Goal: Book appointment/travel/reservation

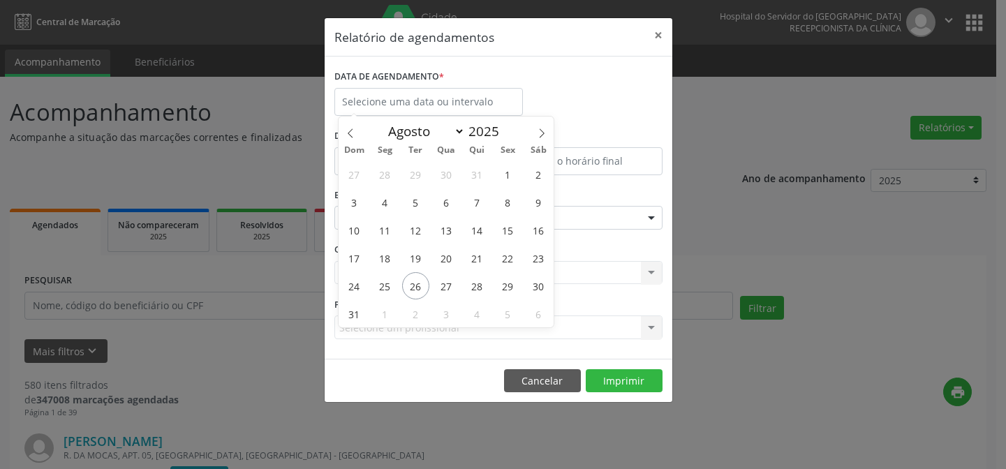
select select "7"
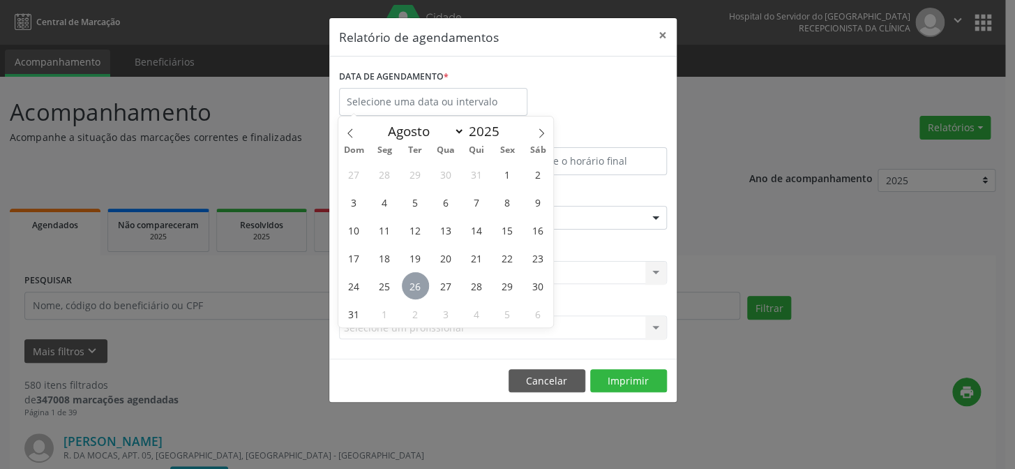
click at [414, 281] on span "26" at bounding box center [415, 285] width 27 height 27
type input "[DATE]"
click at [414, 281] on span "26" at bounding box center [415, 285] width 27 height 27
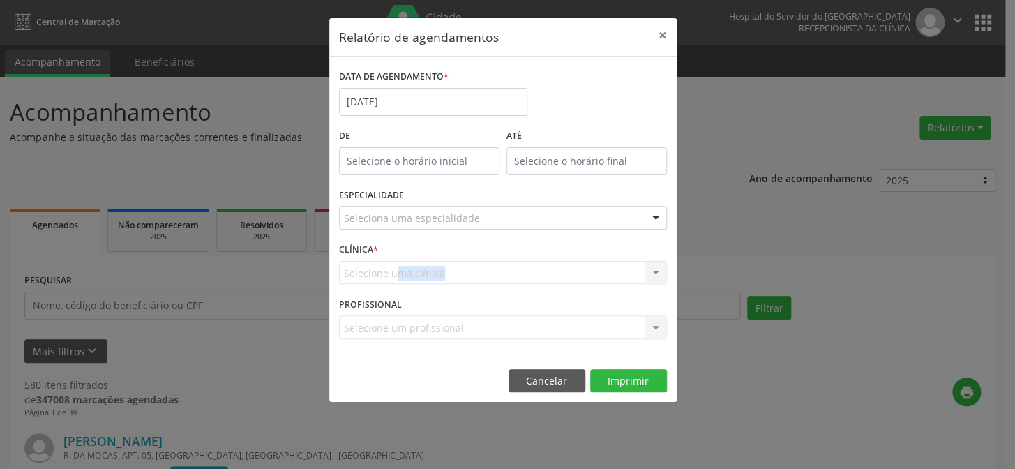
click at [414, 281] on div "Selecione uma clínica Nenhum resultado encontrado para: " " Não há nenhuma opçã…" at bounding box center [503, 273] width 328 height 24
click at [408, 160] on input "12:00" at bounding box center [419, 161] width 160 height 28
click at [441, 202] on span at bounding box center [439, 197] width 10 height 14
type input "11:00"
type input "11"
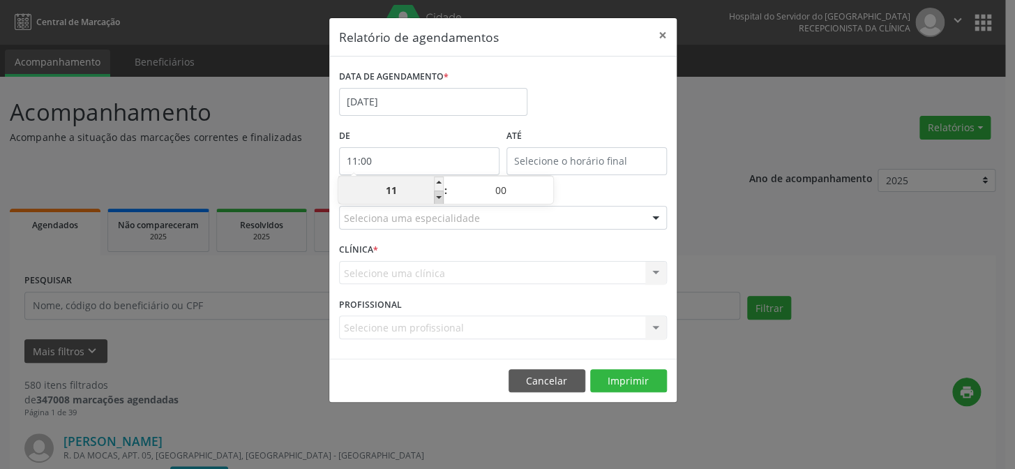
click at [441, 202] on span at bounding box center [439, 197] width 10 height 14
type input "10:00"
type input "10"
click at [441, 202] on span at bounding box center [439, 197] width 10 height 14
type input "09:00"
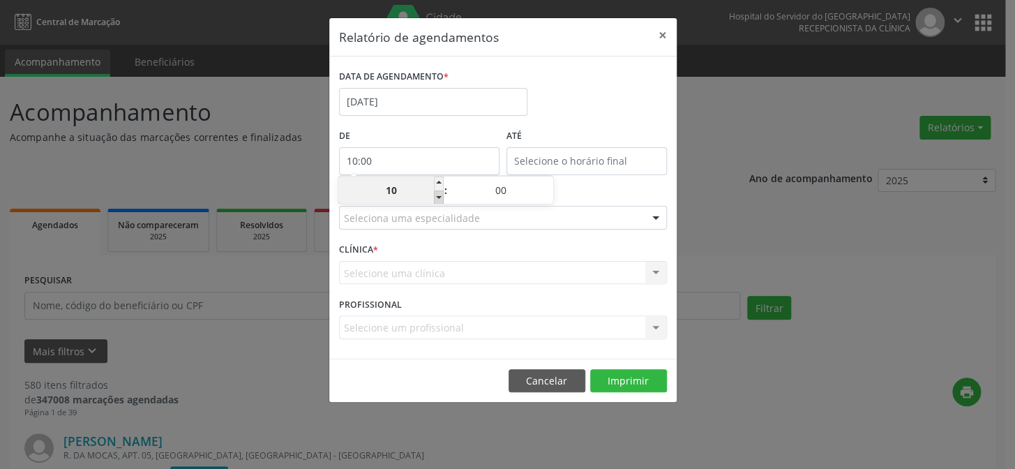
type input "09"
click at [441, 202] on span at bounding box center [439, 197] width 10 height 14
type input "08:00"
type input "08"
click at [441, 202] on span at bounding box center [439, 197] width 10 height 14
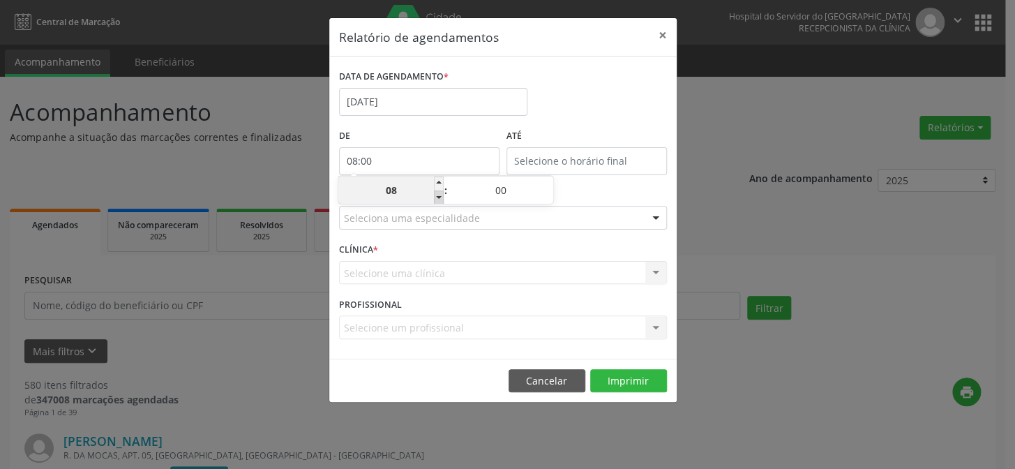
type input "07:00"
type input "07"
click at [570, 160] on input "12:00" at bounding box center [587, 161] width 160 height 28
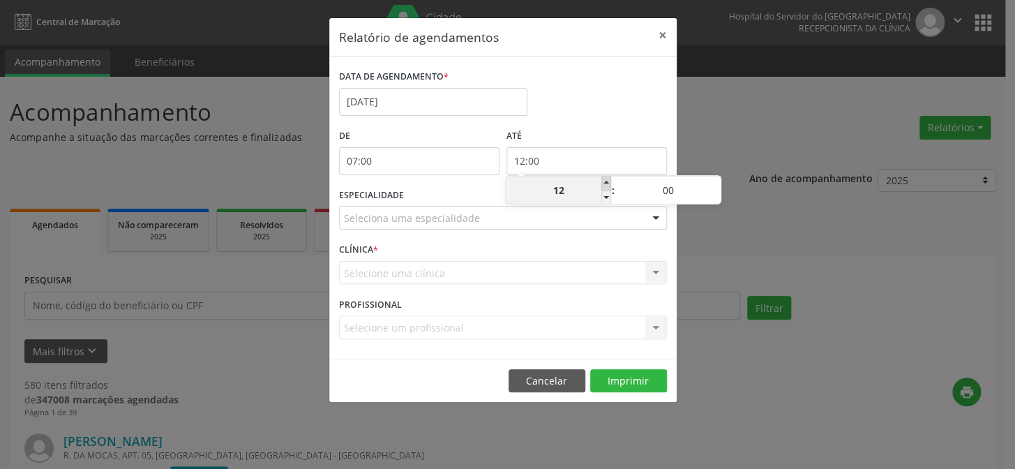
click at [606, 186] on span at bounding box center [607, 184] width 10 height 14
type input "13:00"
type input "13"
click at [606, 186] on span at bounding box center [607, 184] width 10 height 14
type input "14:00"
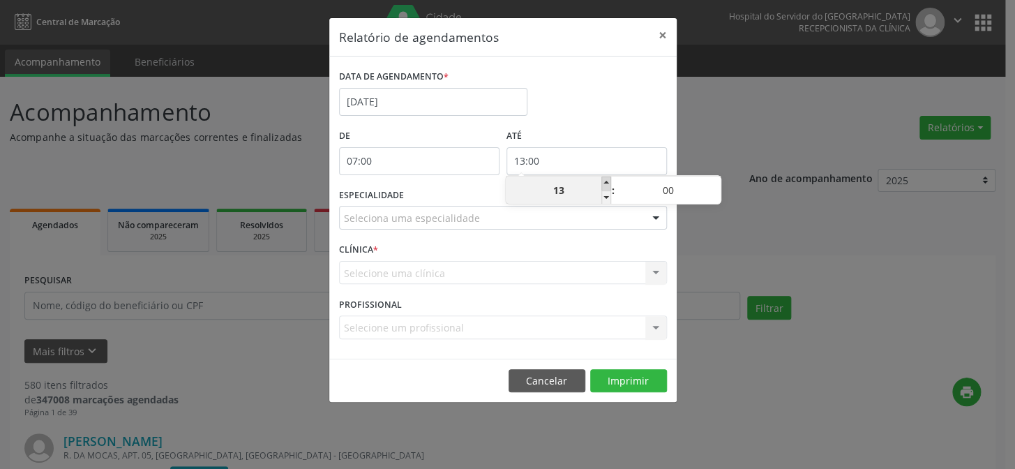
type input "14"
click at [606, 186] on span at bounding box center [607, 184] width 10 height 14
type input "15:00"
type input "15"
click at [606, 186] on span at bounding box center [607, 184] width 10 height 14
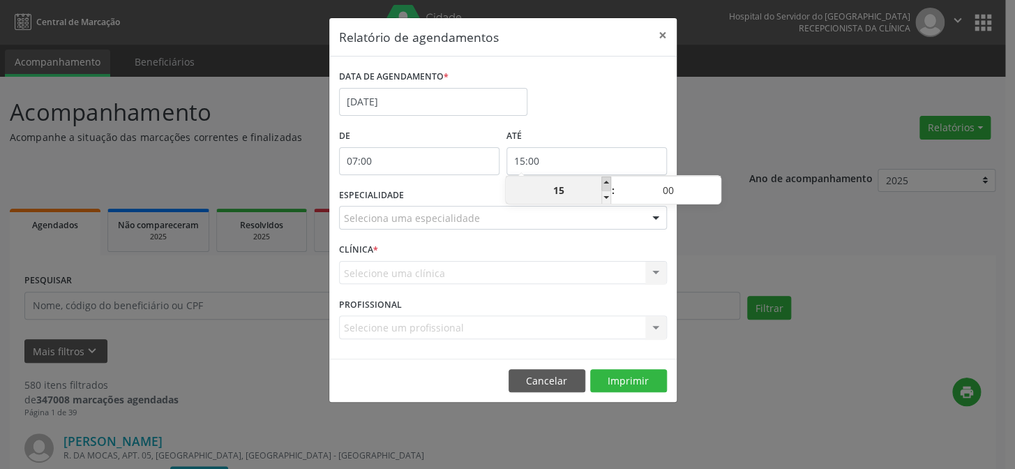
type input "16:00"
type input "16"
click at [606, 186] on span at bounding box center [607, 184] width 10 height 14
type input "17:00"
type input "17"
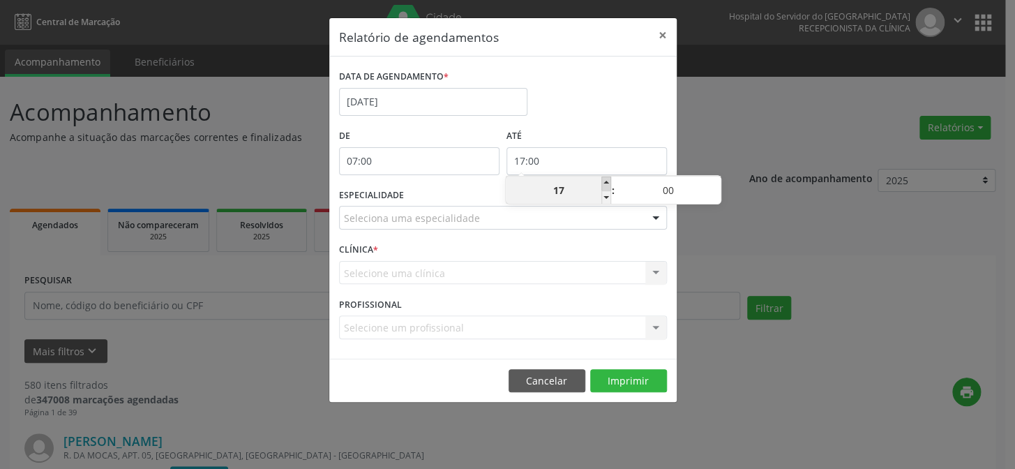
click at [606, 186] on span at bounding box center [607, 184] width 10 height 14
type input "18:00"
type input "18"
click at [606, 186] on span at bounding box center [607, 184] width 10 height 14
type input "19:00"
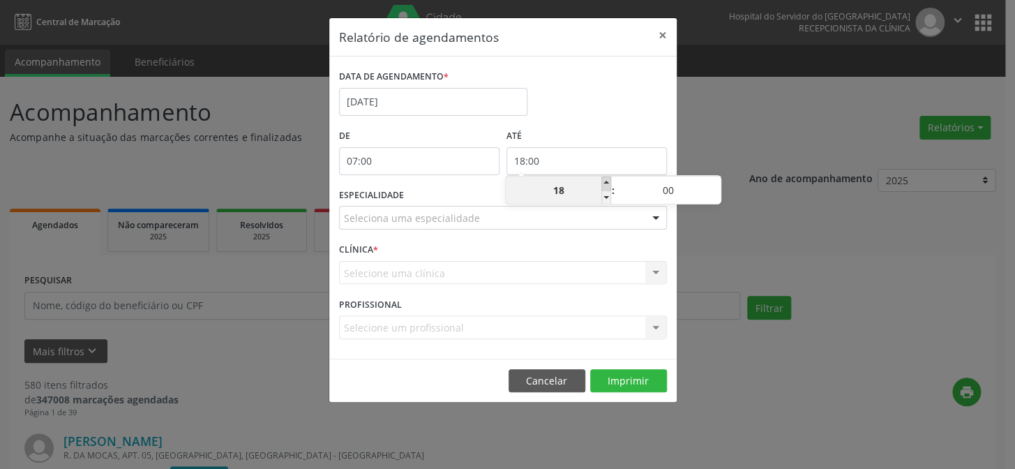
type input "19"
click at [606, 186] on span at bounding box center [607, 184] width 10 height 14
type input "20:00"
type input "20"
click at [606, 186] on span at bounding box center [607, 184] width 10 height 14
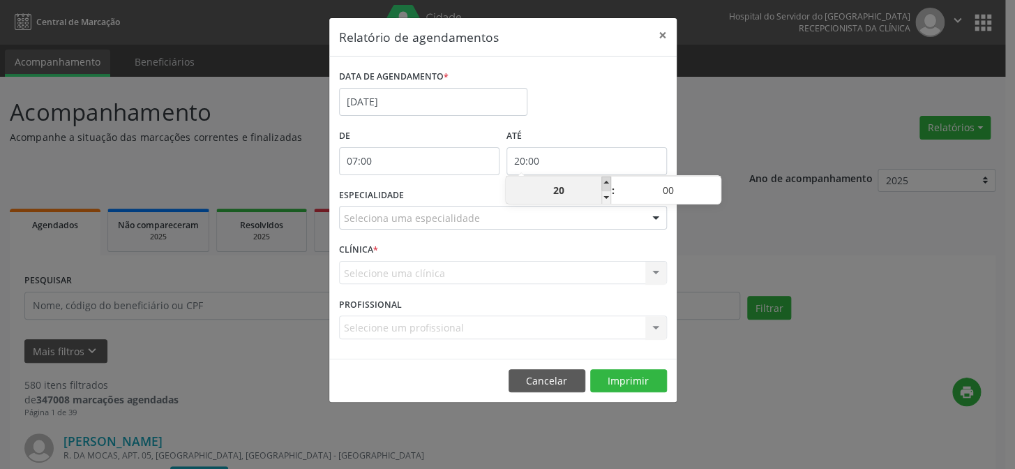
type input "21:00"
type input "21"
click at [660, 218] on div at bounding box center [655, 219] width 21 height 24
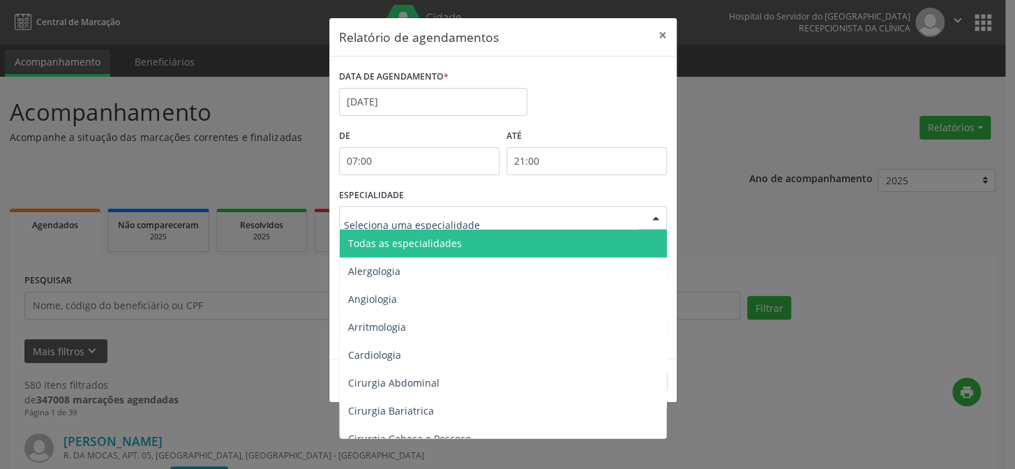
click at [615, 245] on span "Todas as especialidades" at bounding box center [504, 244] width 329 height 28
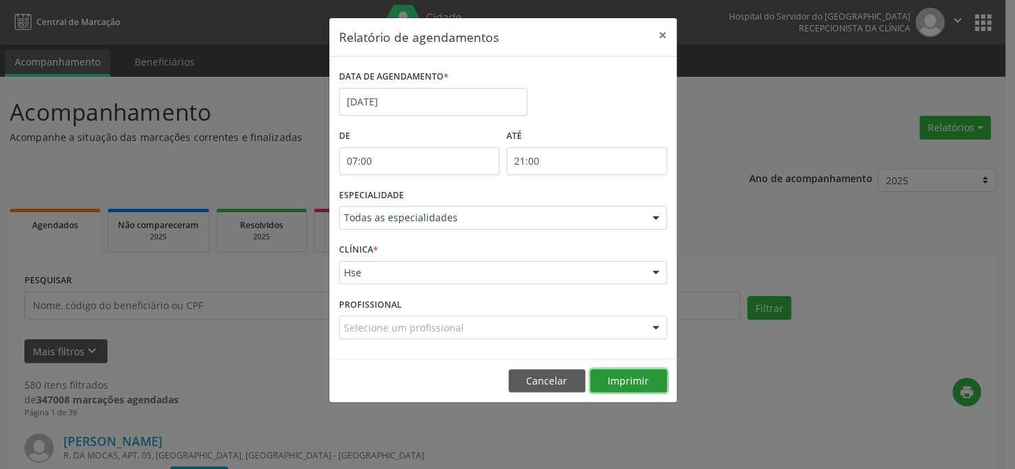
click at [641, 380] on button "Imprimir" at bounding box center [628, 381] width 77 height 24
